Goal: Feedback & Contribution: Leave review/rating

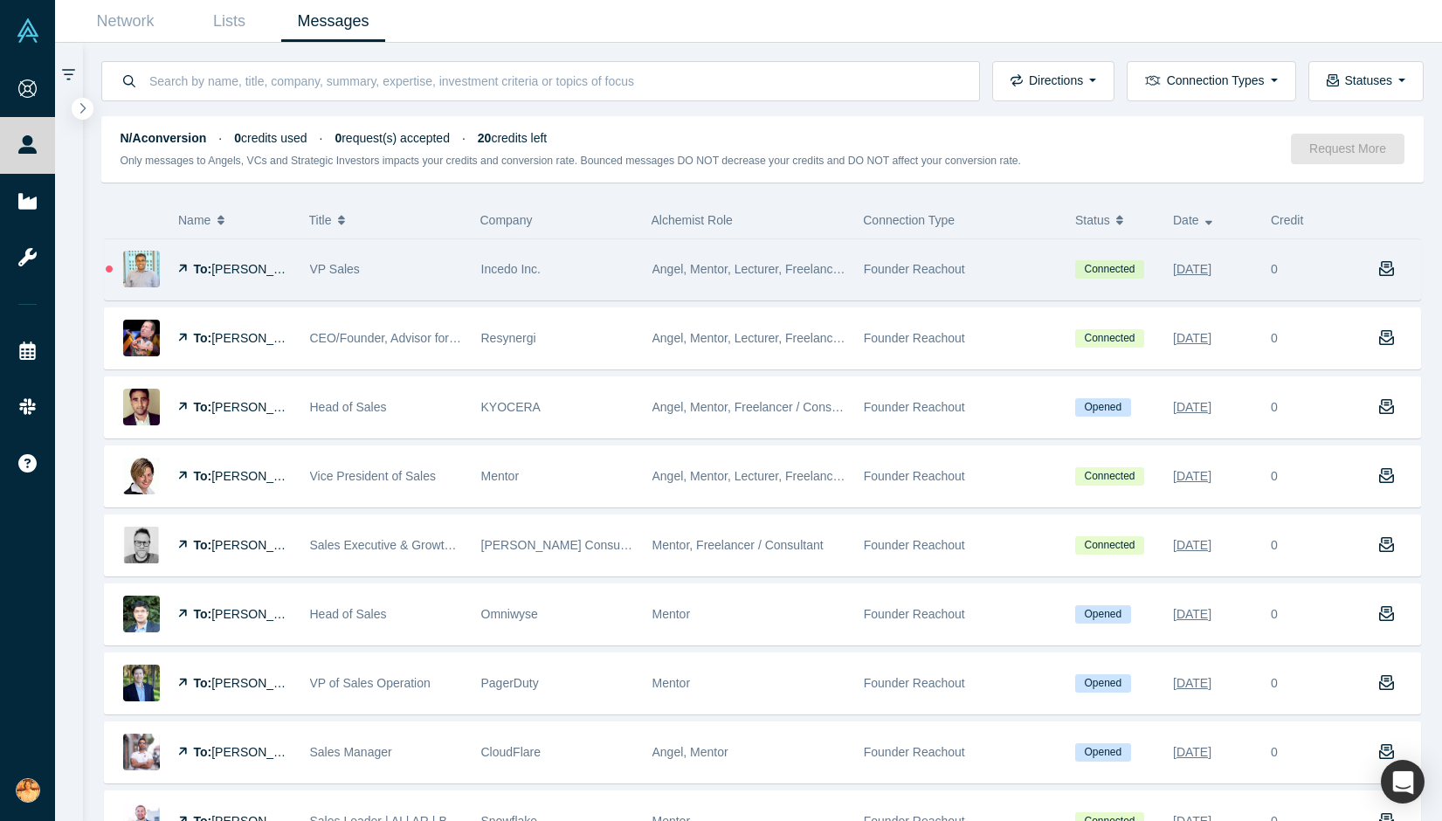
click at [696, 265] on span "Angel, Mentor, Lecturer, Freelancer / Consultant, Service Provider, Channel Par…" at bounding box center [878, 269] width 452 height 14
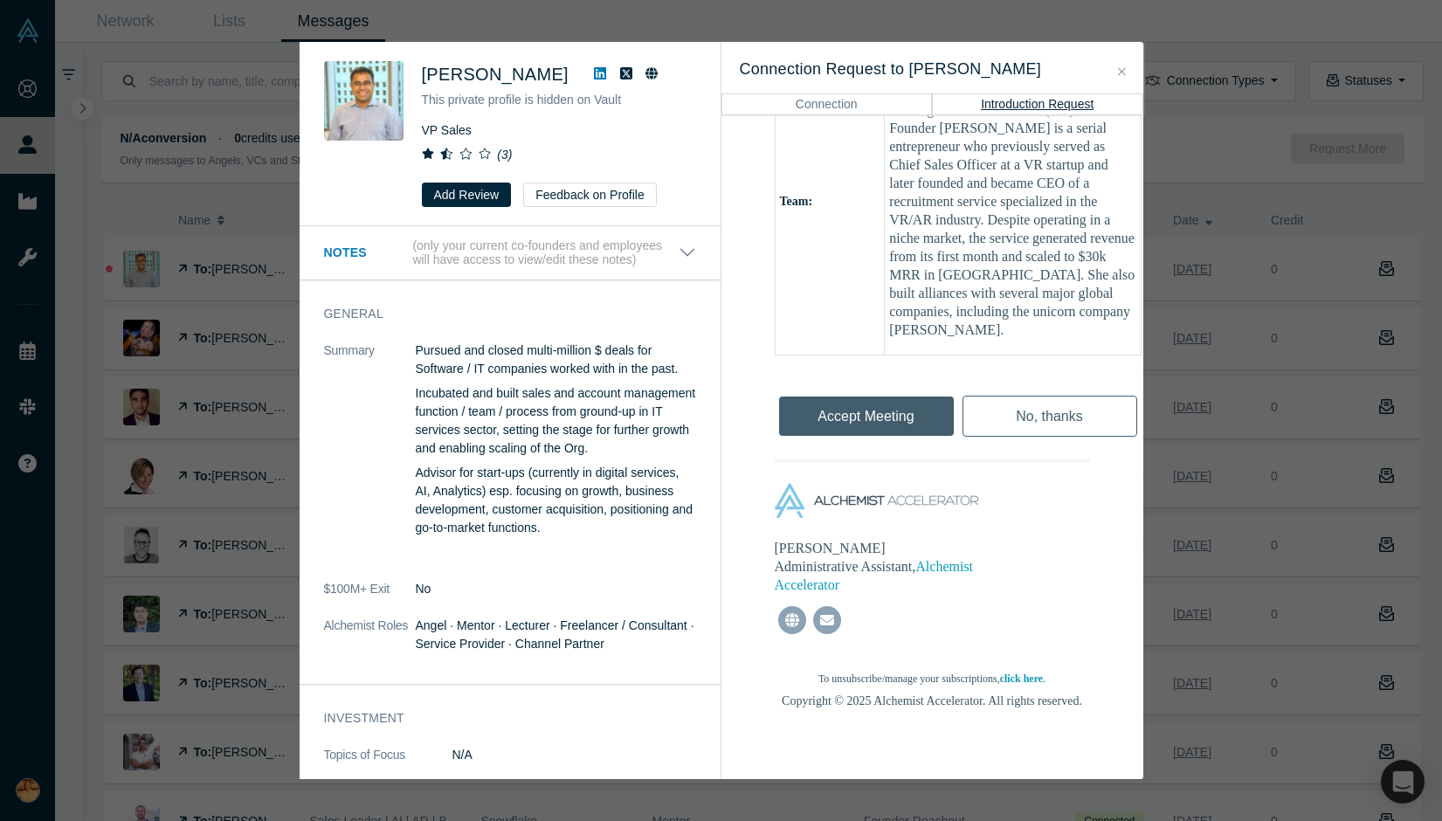
click at [465, 153] on icon at bounding box center [465, 154] width 13 height 12
click at [1127, 65] on button "Close" at bounding box center [1122, 72] width 18 height 20
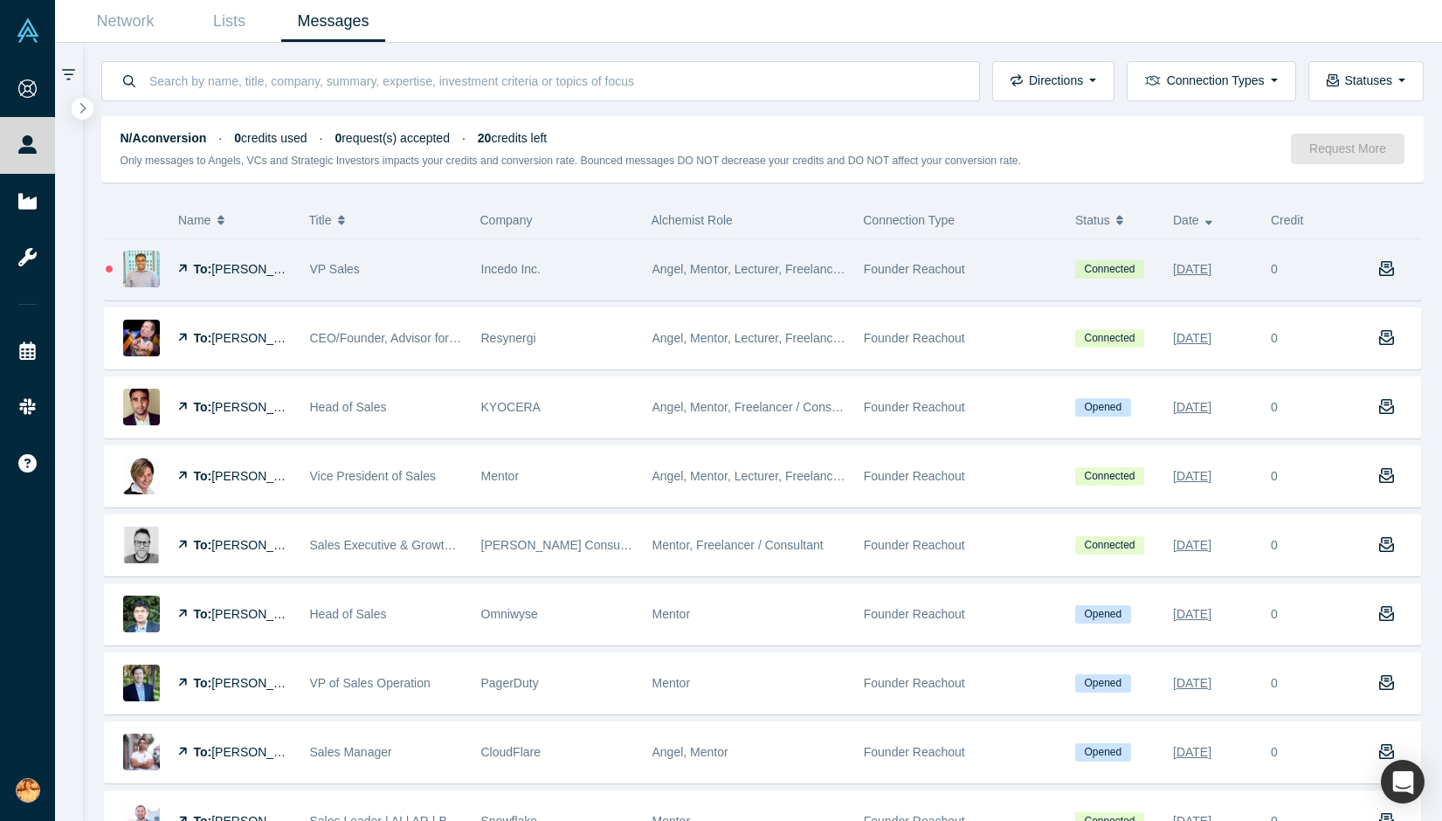
click at [374, 257] on div "VP Sales" at bounding box center [386, 269] width 153 height 60
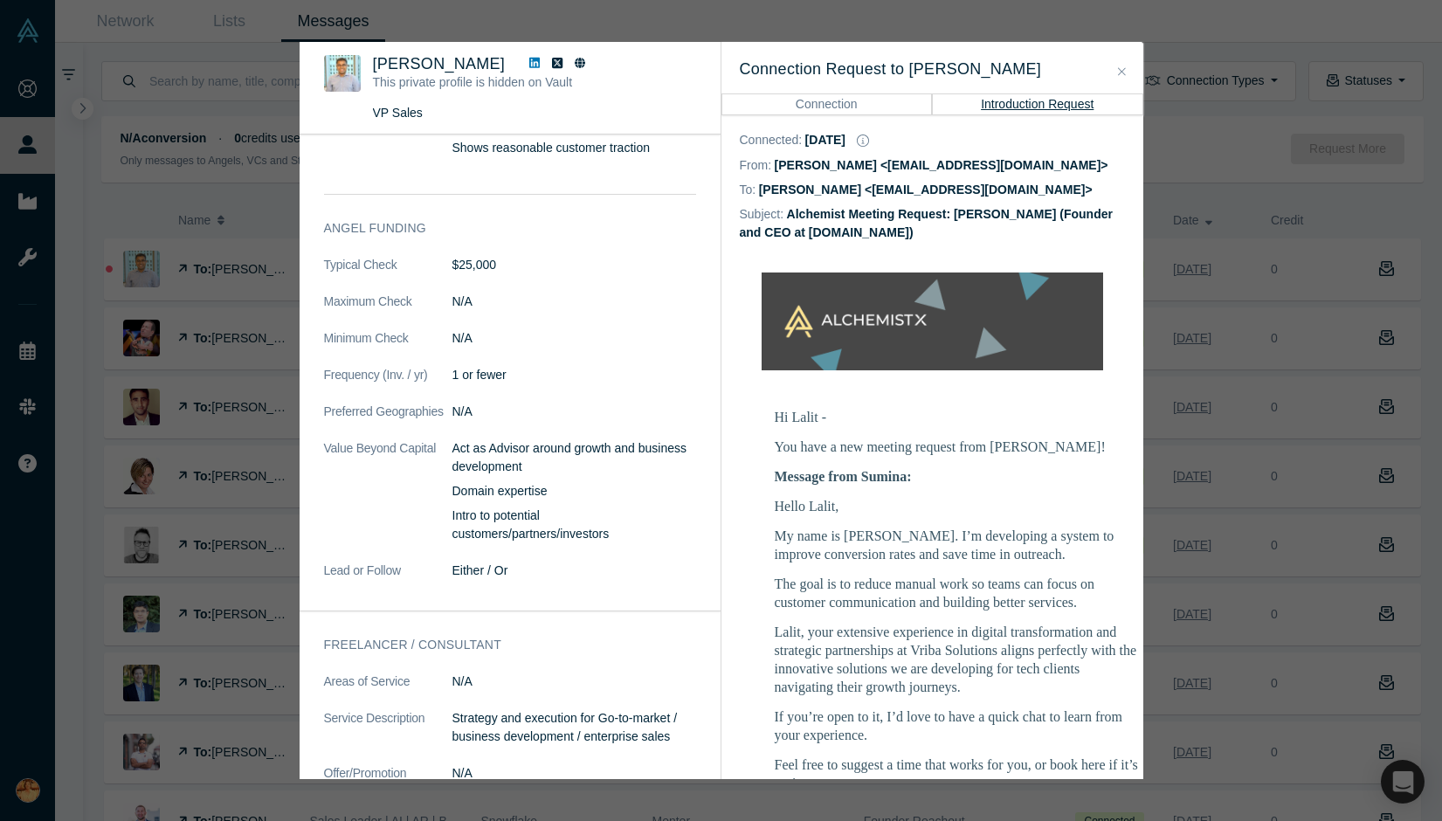
scroll to position [795, 0]
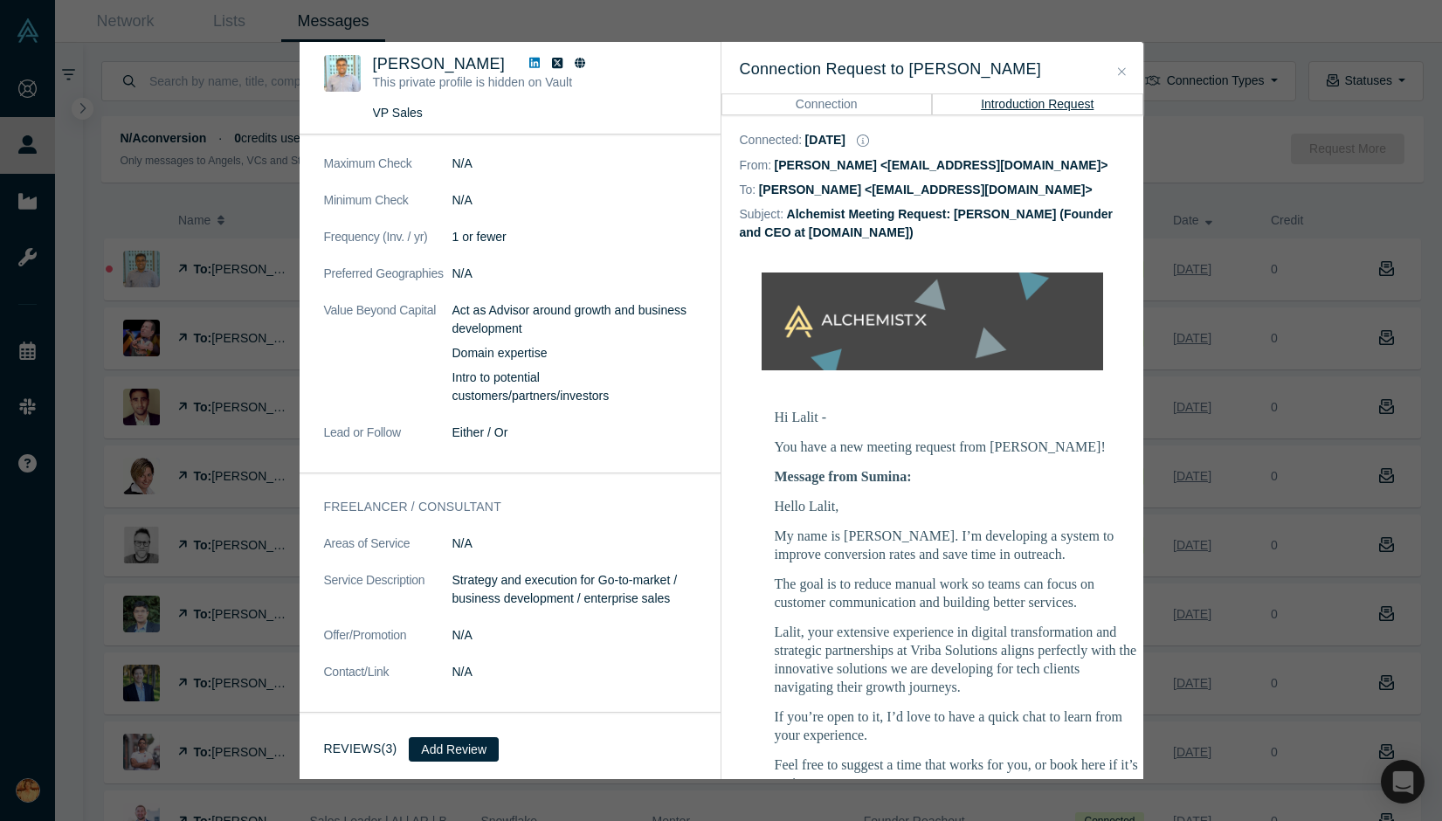
click at [352, 747] on h3 "Reviews (3)" at bounding box center [360, 749] width 73 height 18
click at [377, 63] on span "[PERSON_NAME]" at bounding box center [439, 63] width 133 height 17
click at [330, 71] on img at bounding box center [342, 73] width 37 height 37
click at [1121, 69] on icon "Close" at bounding box center [1122, 71] width 8 height 12
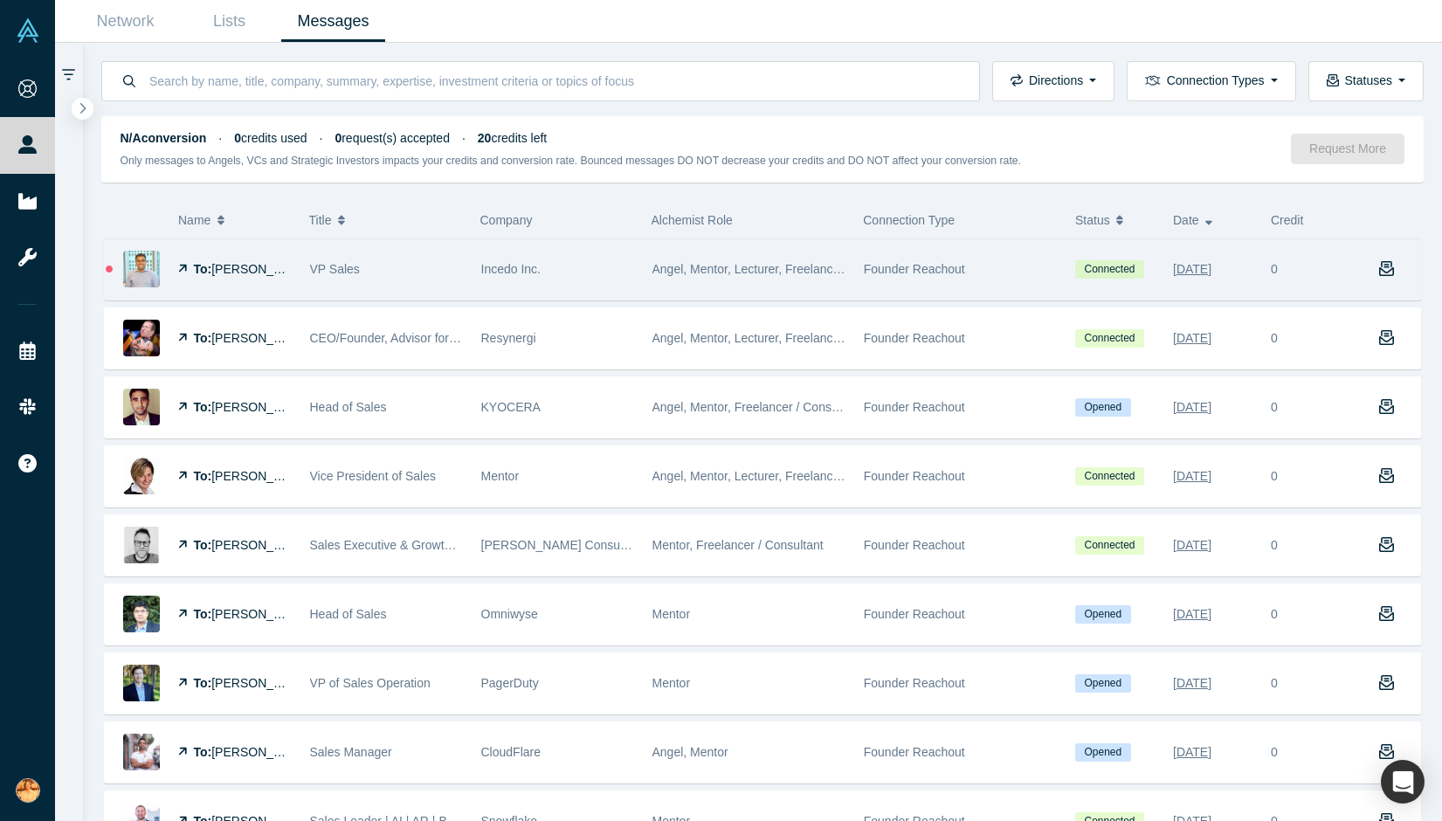
click at [142, 267] on img at bounding box center [141, 269] width 37 height 37
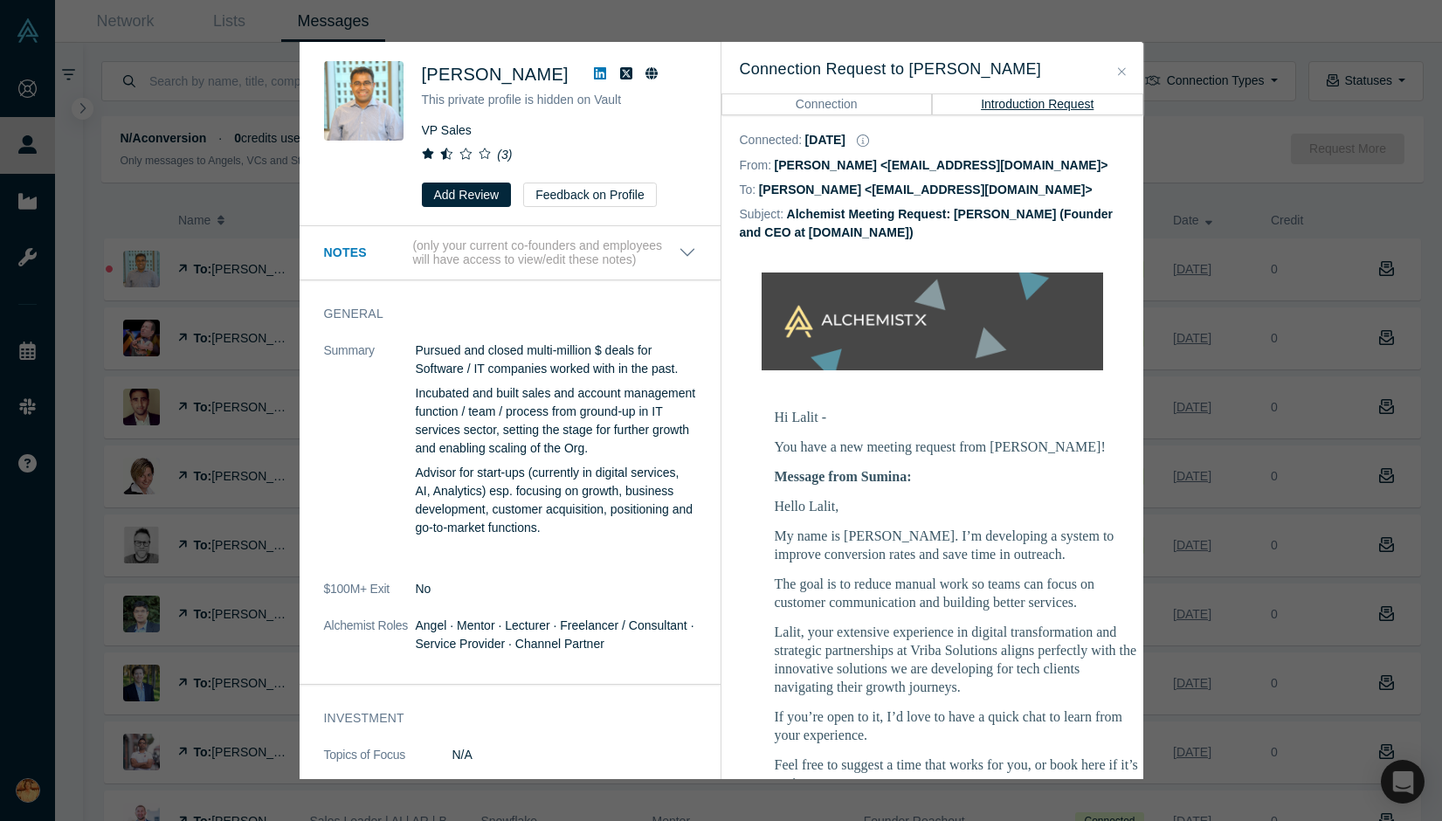
click at [436, 154] on span at bounding box center [460, 155] width 76 height 14
click at [487, 113] on div "[PERSON_NAME] This private profile is hidden on Vault VP Sales ( 3 ) Add Review…" at bounding box center [559, 134] width 274 height 146
click at [364, 84] on img at bounding box center [363, 100] width 79 height 79
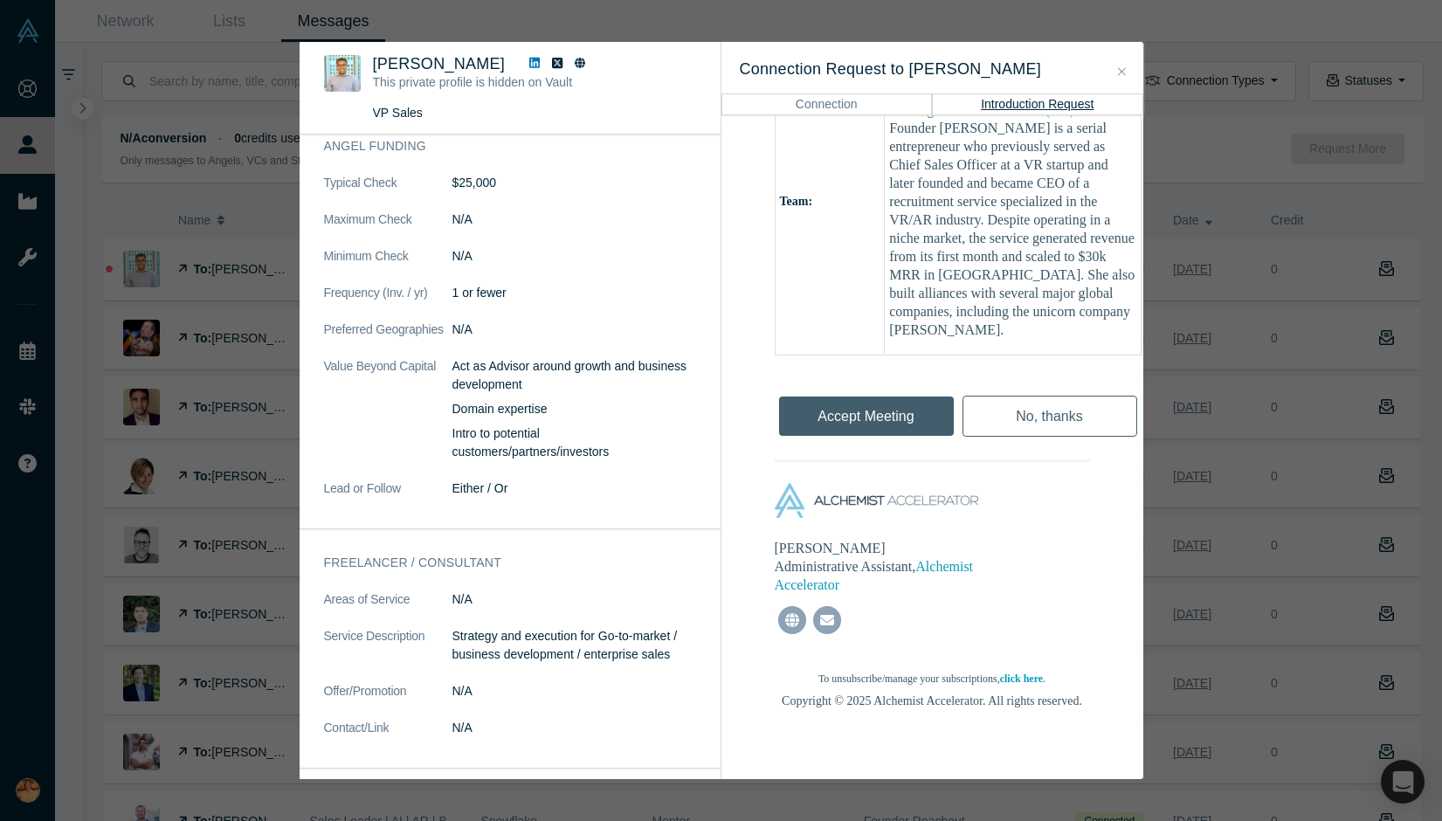
scroll to position [795, 0]
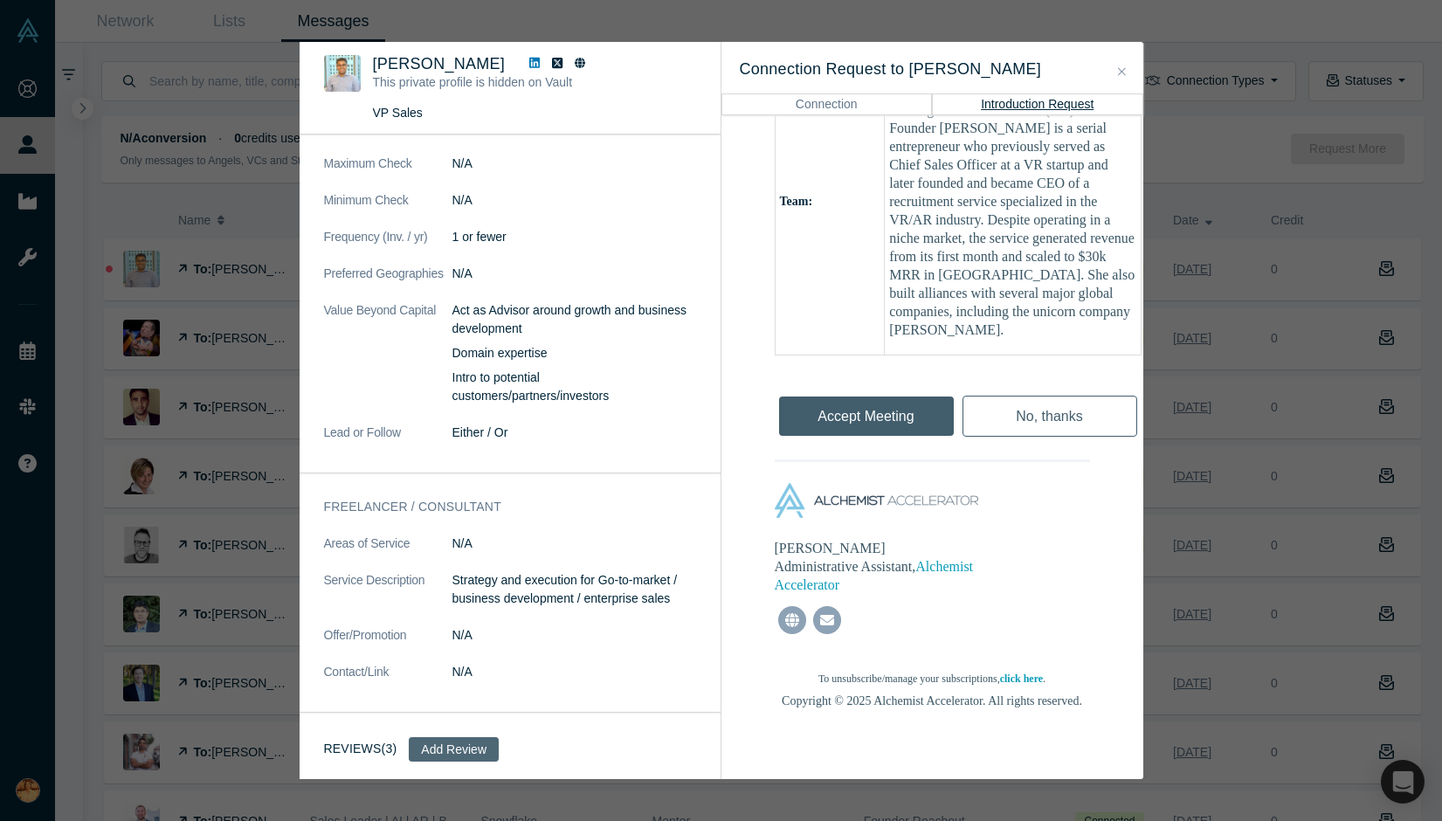
click at [475, 751] on button "Add Review" at bounding box center [454, 749] width 90 height 24
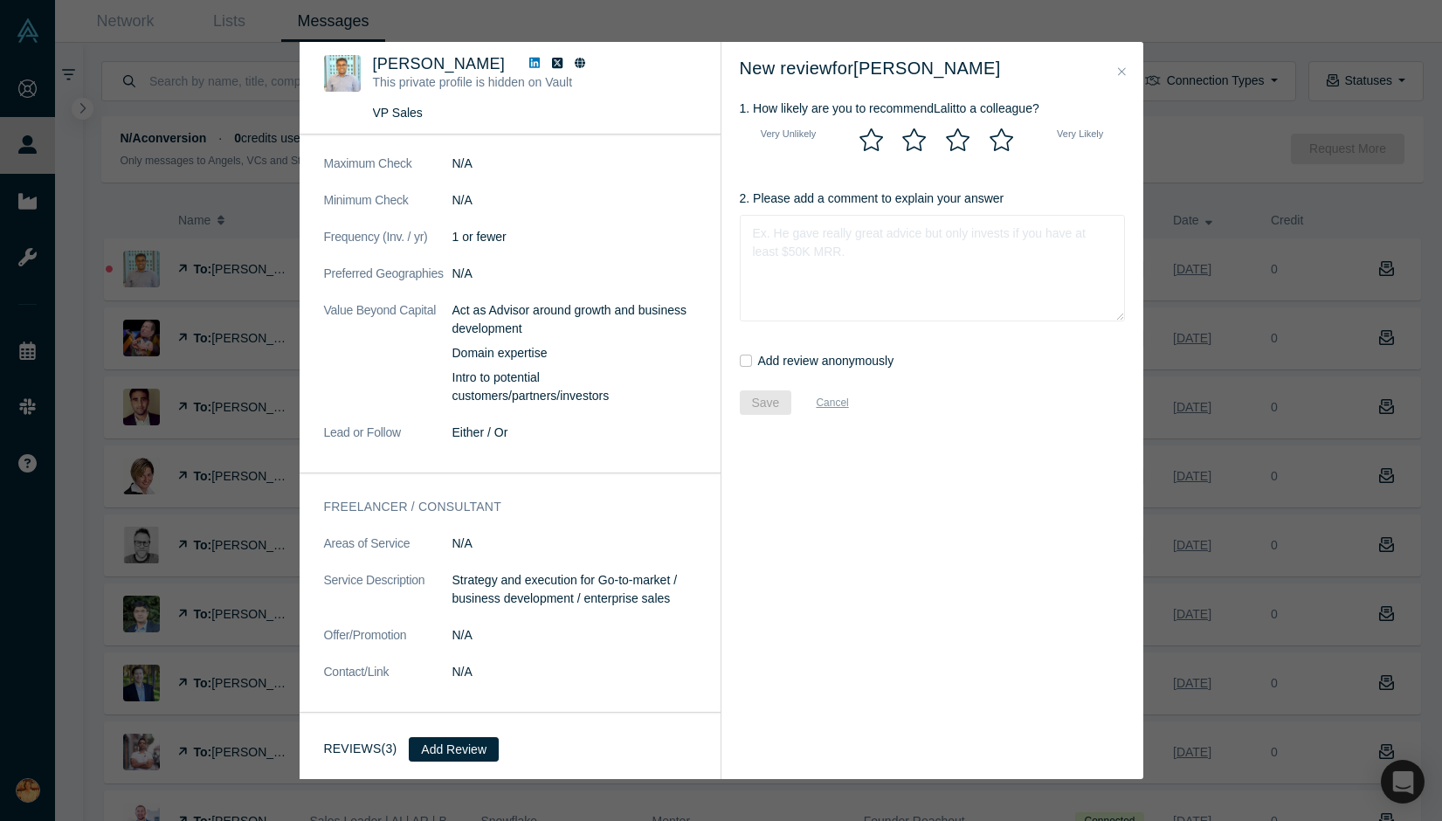
click at [1123, 66] on icon "Close" at bounding box center [1122, 71] width 8 height 12
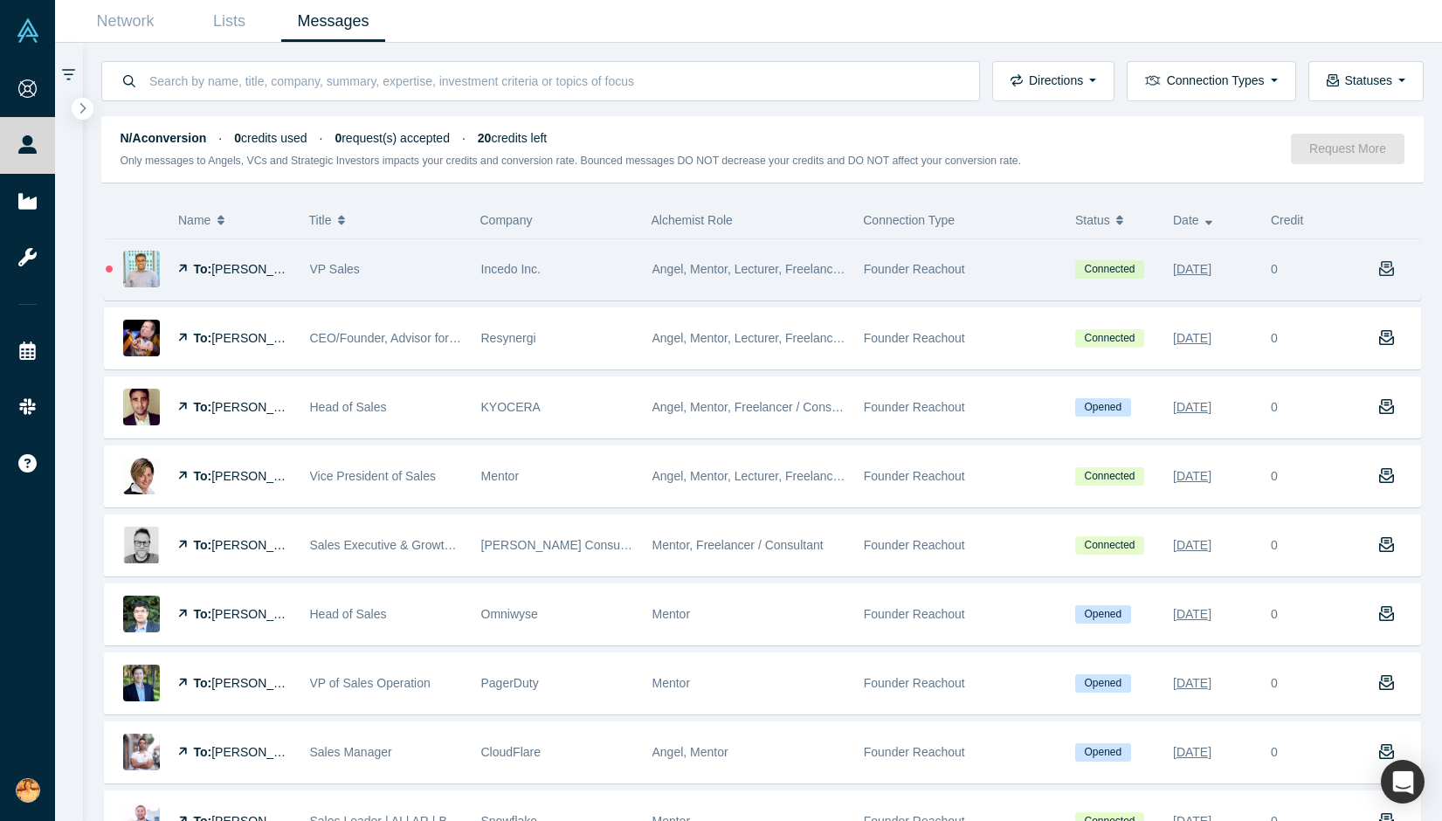
click at [1385, 263] on icon "button" at bounding box center [1387, 269] width 16 height 16
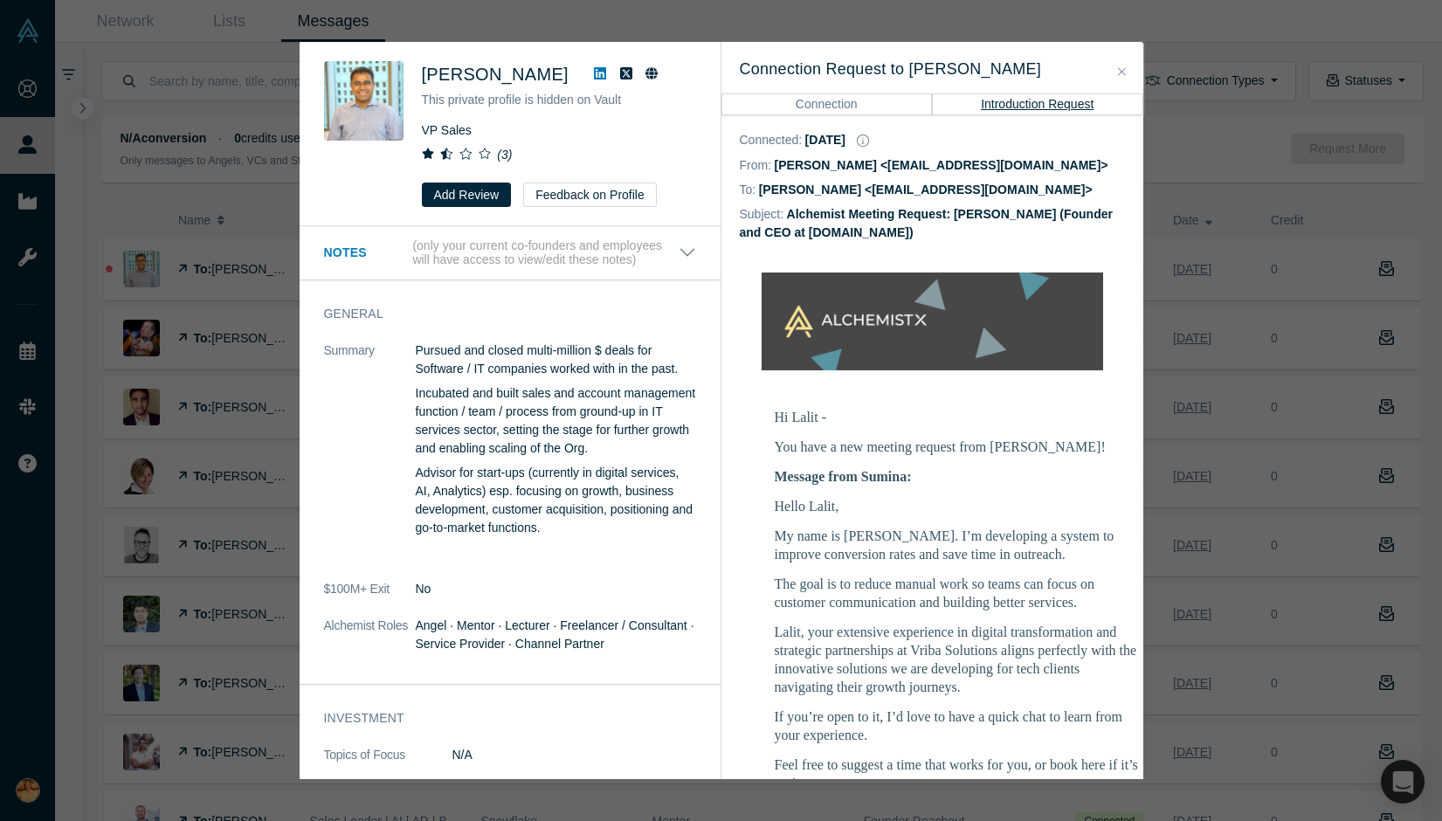
scroll to position [1296, 0]
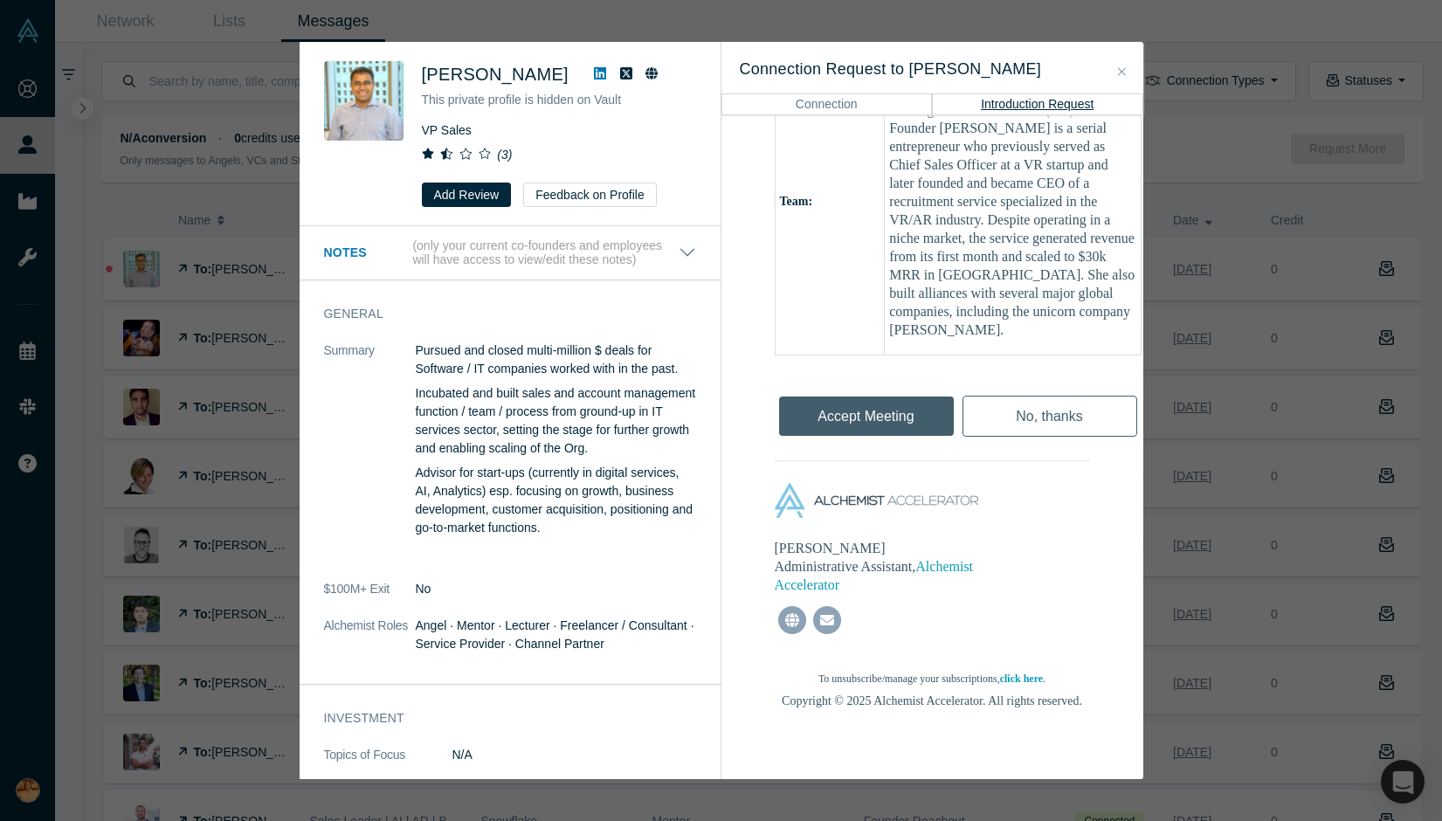
click at [584, 19] on div "[PERSON_NAME] This private profile is hidden on Vault VP Sales ( 3 ) Add Review…" at bounding box center [721, 410] width 1442 height 821
